Goal: Obtain resource: Obtain resource

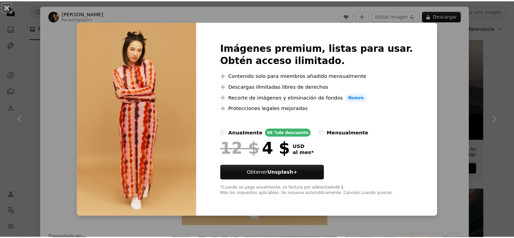
scroll to position [169, 0]
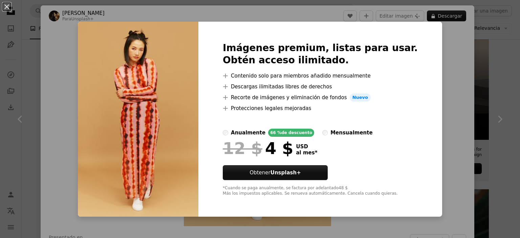
click at [443, 45] on div "An X shape Imágenes premium, listas para usar. Obtén acceso ilimitado. A plus s…" at bounding box center [260, 119] width 520 height 238
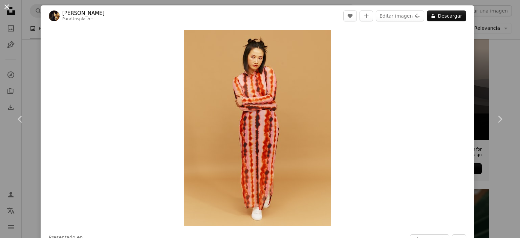
click at [8, 6] on button "An X shape" at bounding box center [7, 7] width 8 height 8
